Goal: Navigation & Orientation: Understand site structure

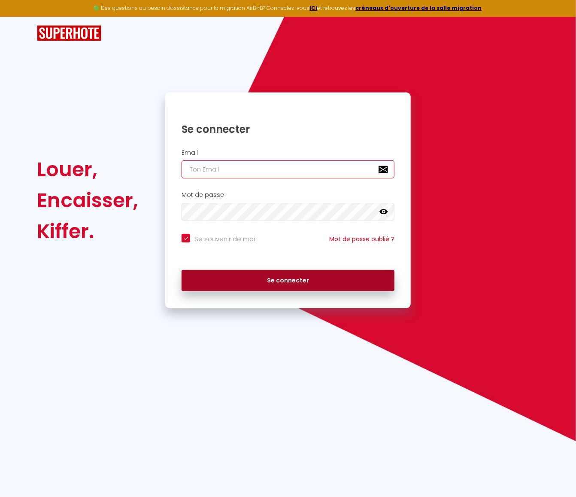
type input "[PERSON_NAME][EMAIL_ADDRESS][DOMAIN_NAME]"
click at [281, 281] on button "Se connecter" at bounding box center [288, 280] width 213 height 21
checkbox input "true"
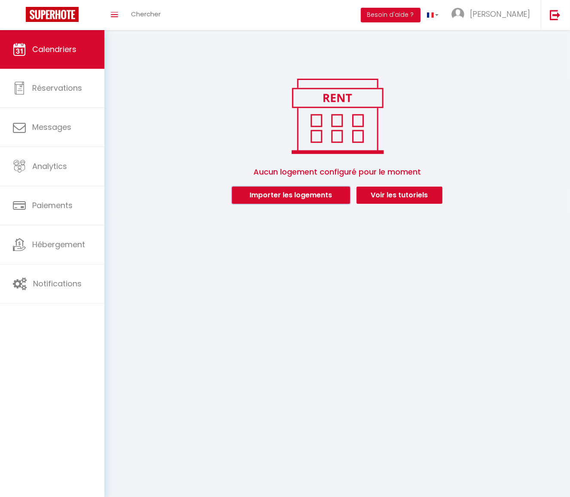
click at [275, 193] on button "Importer les logements" at bounding box center [291, 194] width 118 height 17
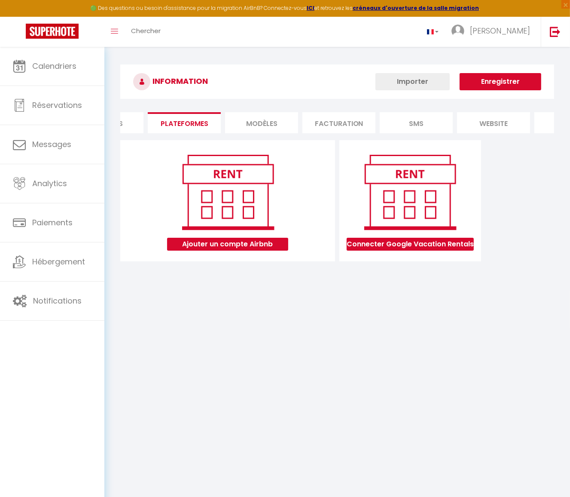
scroll to position [0, 148]
click at [474, 122] on li "website" at bounding box center [472, 122] width 73 height 21
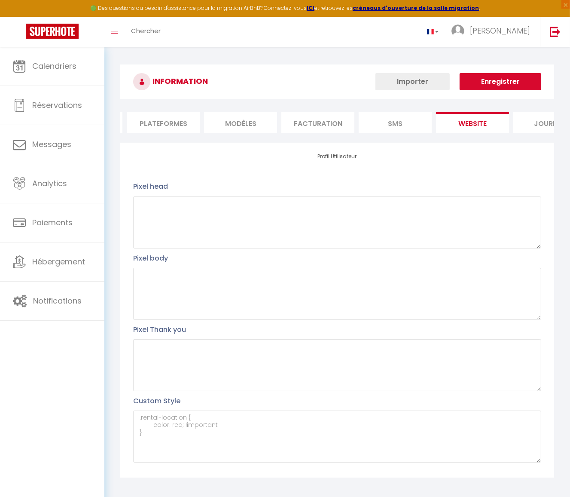
click at [539, 125] on li "Journal" at bounding box center [549, 122] width 73 height 21
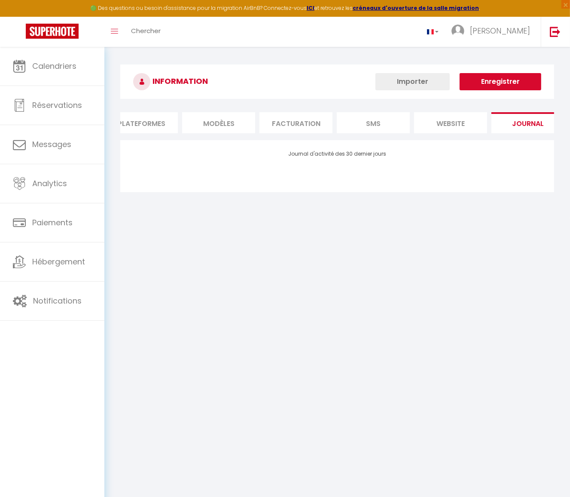
scroll to position [0, 184]
click at [351, 122] on li "SMS" at bounding box center [359, 122] width 73 height 21
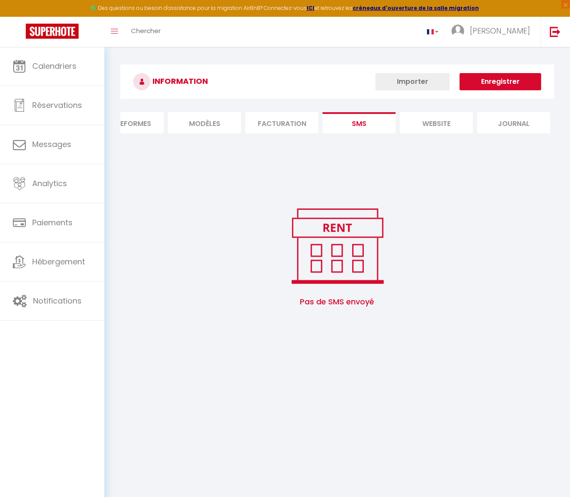
click at [274, 123] on li "Facturation" at bounding box center [281, 122] width 73 height 21
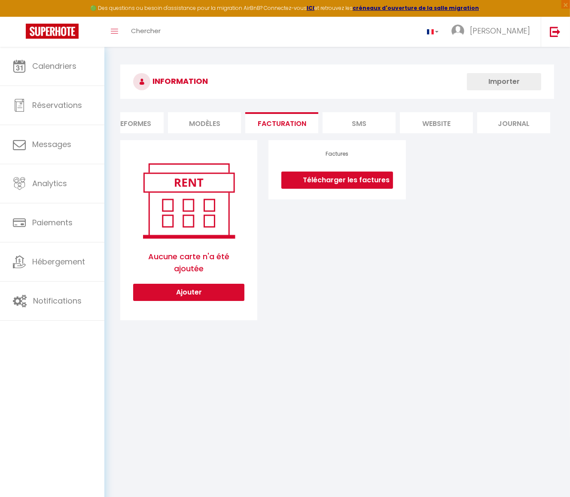
click at [210, 126] on li "MODÈLES" at bounding box center [204, 122] width 73 height 21
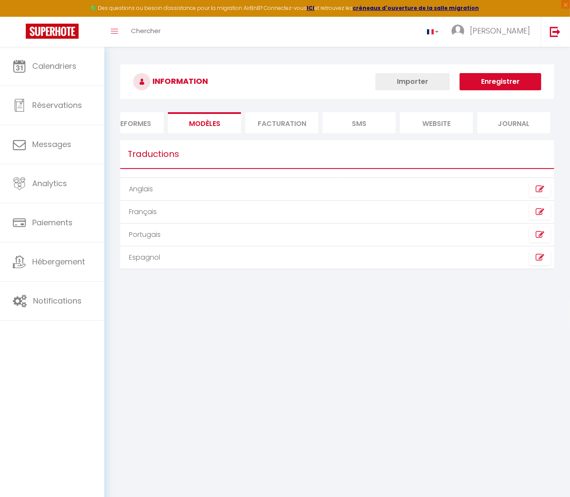
click at [146, 125] on li "Plateformes" at bounding box center [127, 122] width 73 height 21
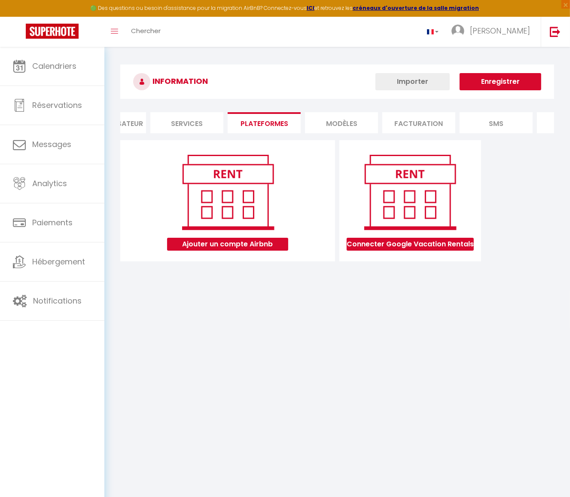
scroll to position [0, 48]
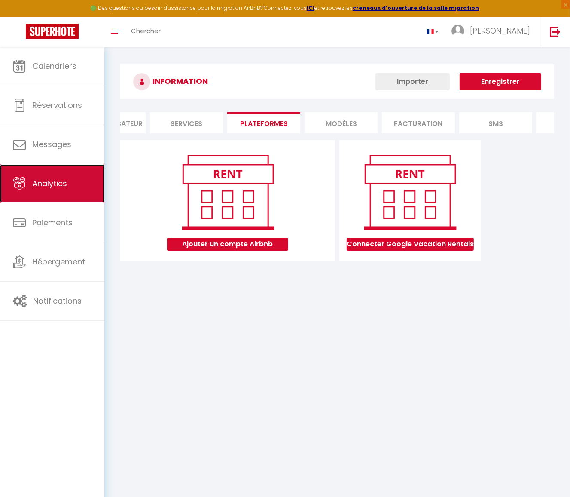
click at [46, 186] on span "Analytics" at bounding box center [49, 183] width 35 height 11
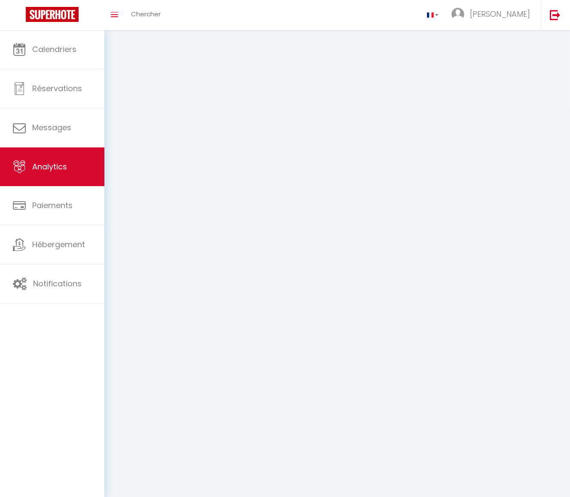
select select "2025"
select select "9"
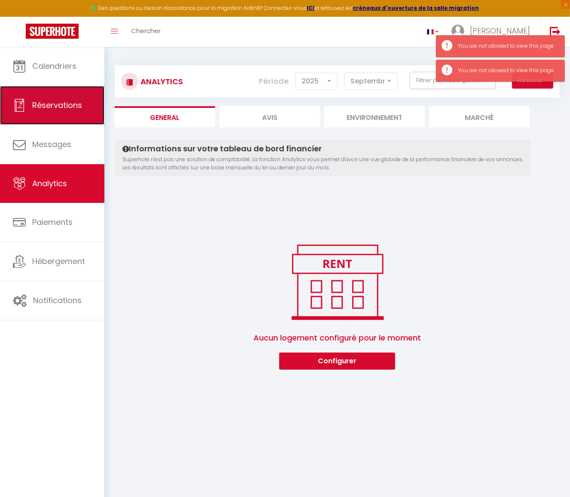
click at [56, 104] on span "Réservations" at bounding box center [57, 105] width 50 height 11
select select "not_cancelled"
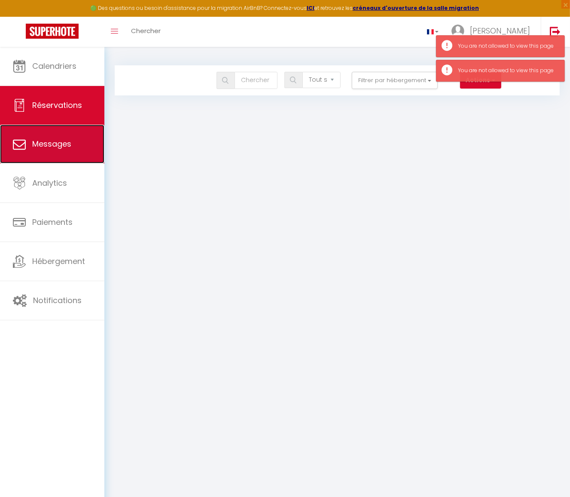
click at [57, 146] on span "Messages" at bounding box center [51, 143] width 39 height 11
select select "message"
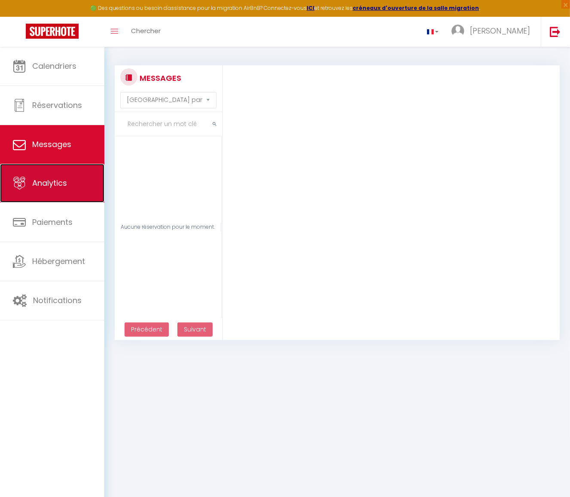
click at [48, 182] on span "Analytics" at bounding box center [49, 182] width 35 height 11
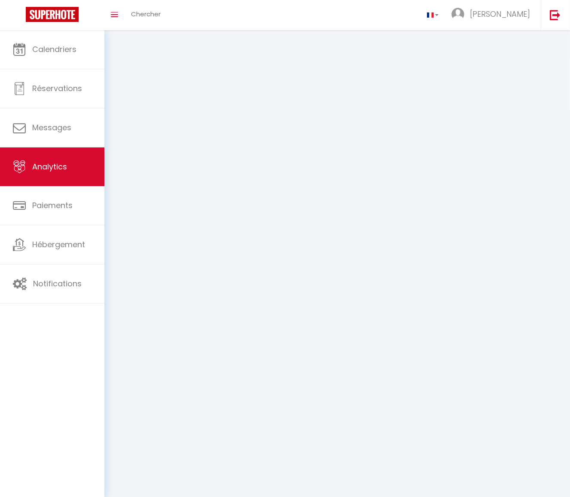
select select "2025"
select select "9"
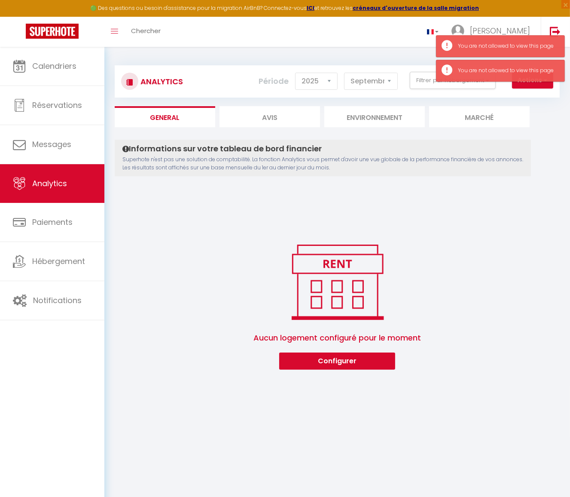
click at [278, 116] on li "Avis" at bounding box center [270, 116] width 101 height 21
select select "2025"
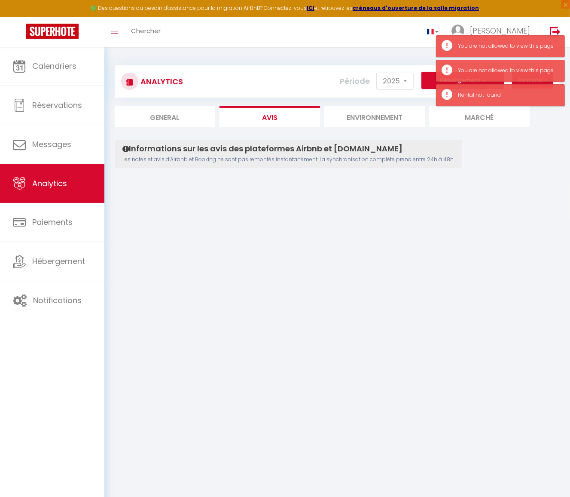
click at [372, 116] on li "Environnement" at bounding box center [374, 116] width 101 height 21
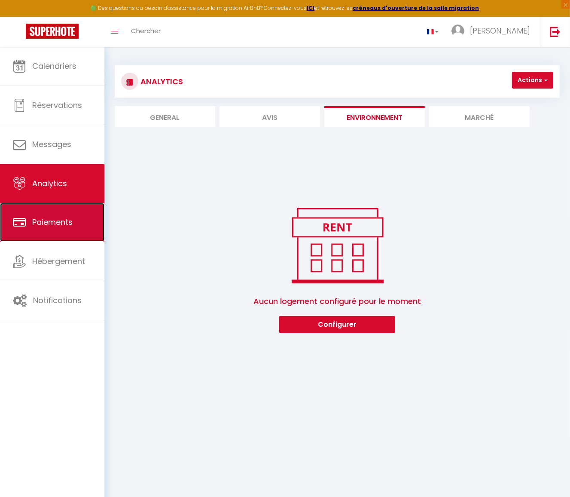
click at [87, 225] on link "Paiements" at bounding box center [52, 222] width 104 height 39
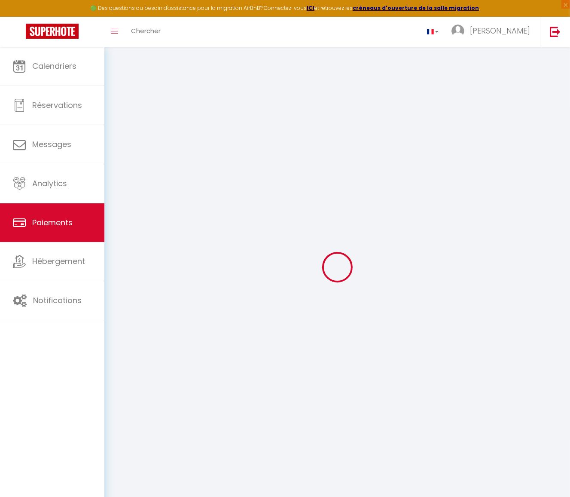
select select "2"
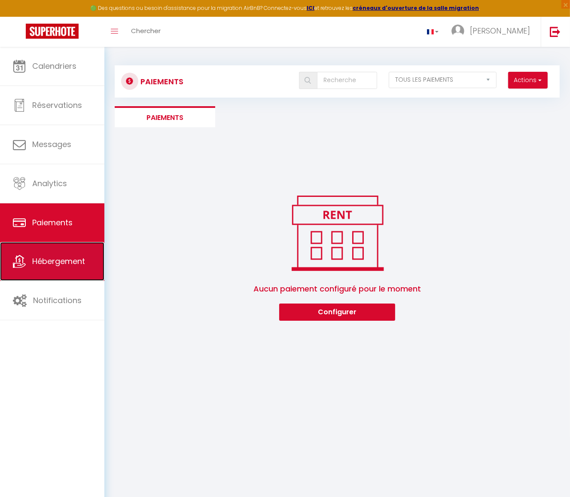
click at [67, 268] on link "Hébergement" at bounding box center [52, 261] width 104 height 39
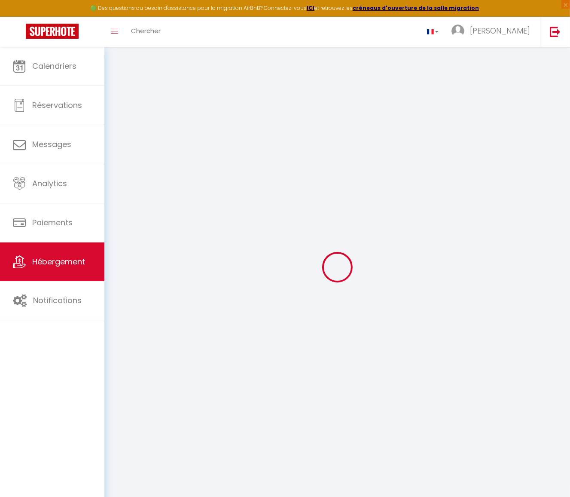
click at [67, 268] on ul "Calendriers Réservations Messages Analytics Paiements Hébergement Notifications" at bounding box center [52, 183] width 104 height 273
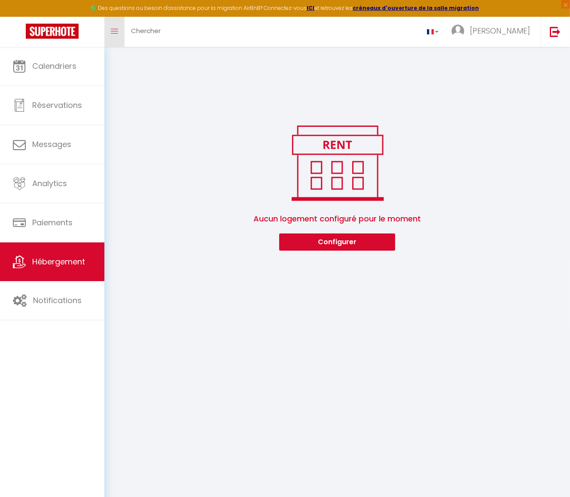
click at [114, 27] on link "Toggle menubar" at bounding box center [114, 32] width 20 height 30
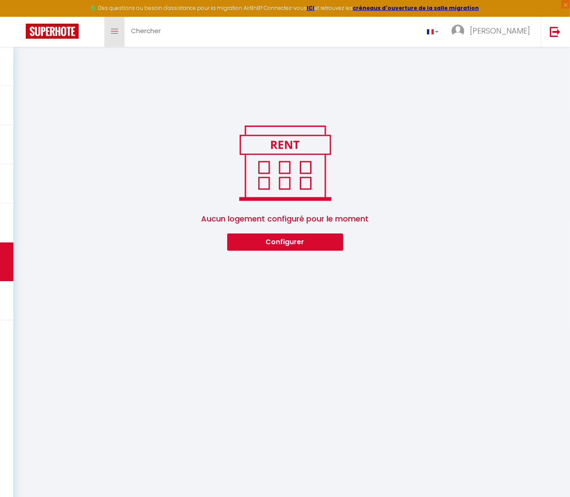
click at [114, 27] on link "Toggle menubar" at bounding box center [114, 32] width 20 height 30
